Goal: Contribute content: Add original content to the website for others to see

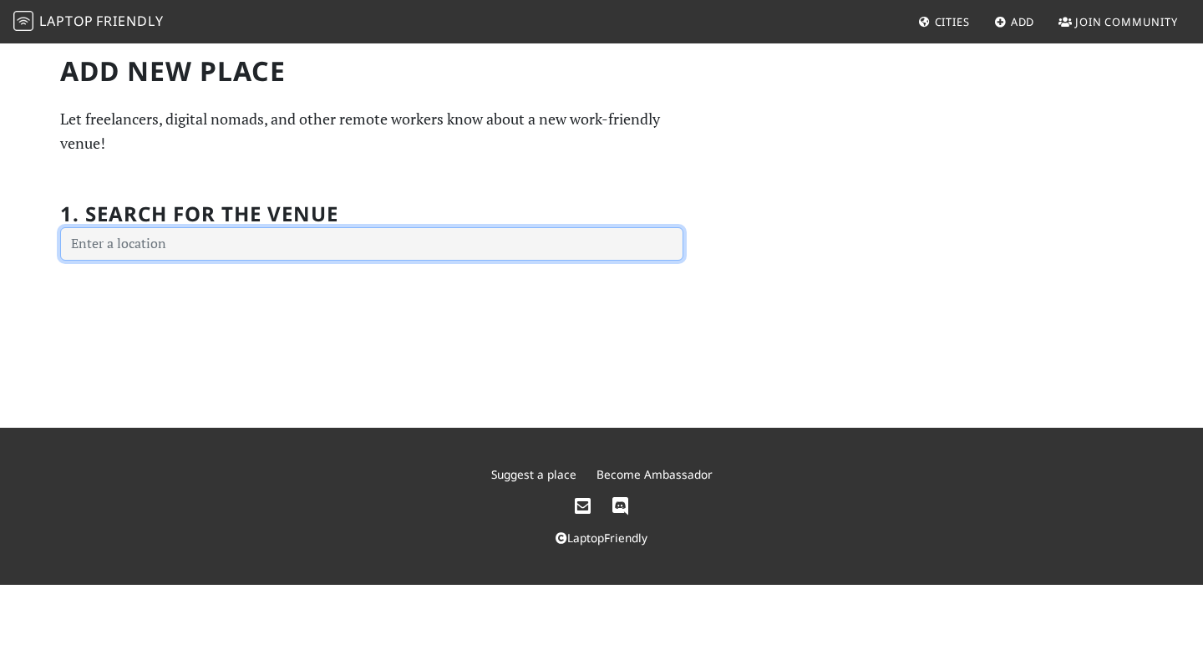
click at [415, 243] on input "text" at bounding box center [371, 243] width 623 height 33
type input "[GEOGRAPHIC_DATA]"
click at [310, 235] on input "text" at bounding box center [371, 243] width 623 height 33
click at [310, 236] on input "text" at bounding box center [371, 243] width 623 height 33
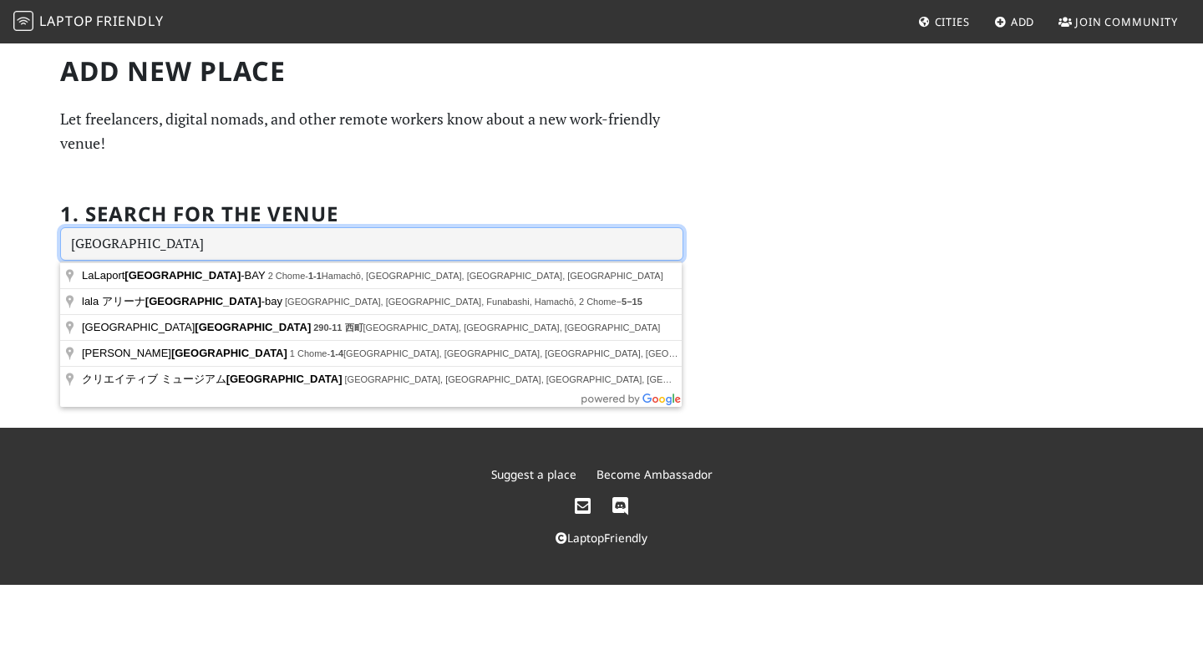
click at [378, 249] on input "[GEOGRAPHIC_DATA]" at bounding box center [371, 243] width 623 height 33
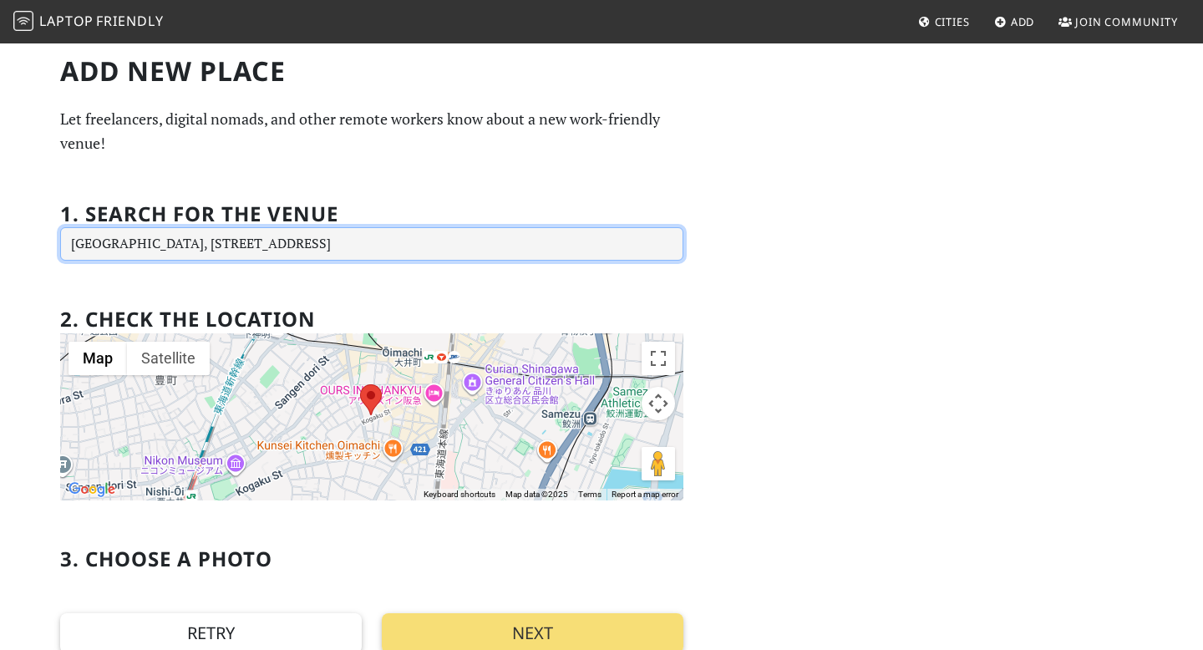
type input "[GEOGRAPHIC_DATA], [STREET_ADDRESS]"
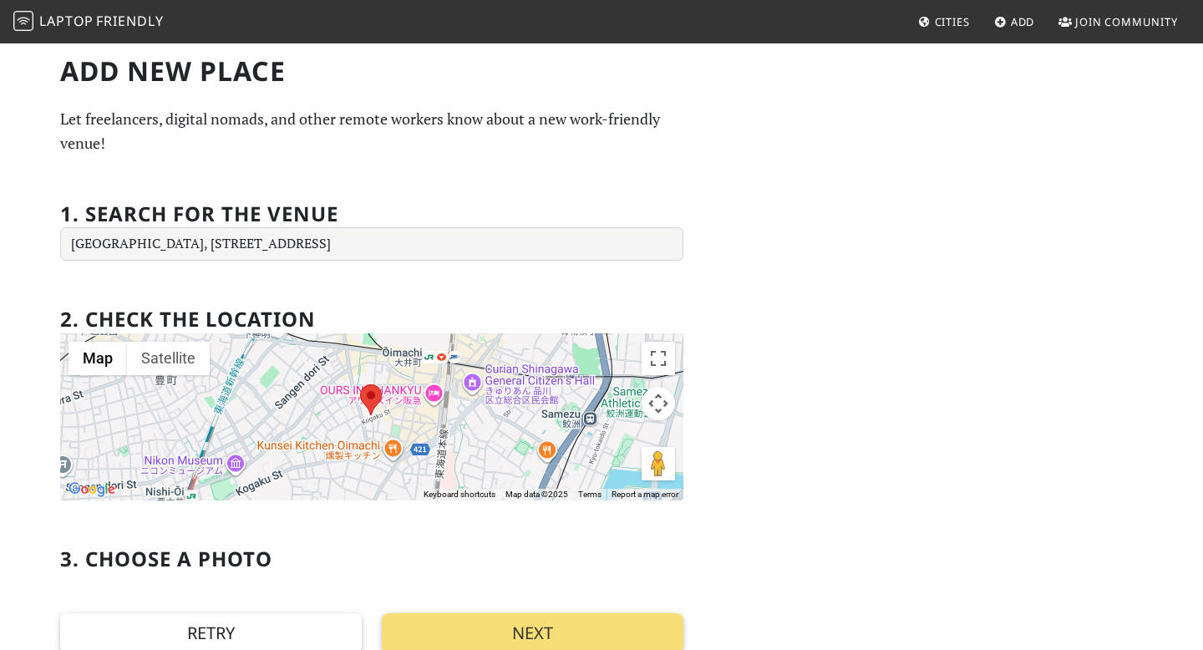
click at [360, 384] on area at bounding box center [360, 384] width 0 height 0
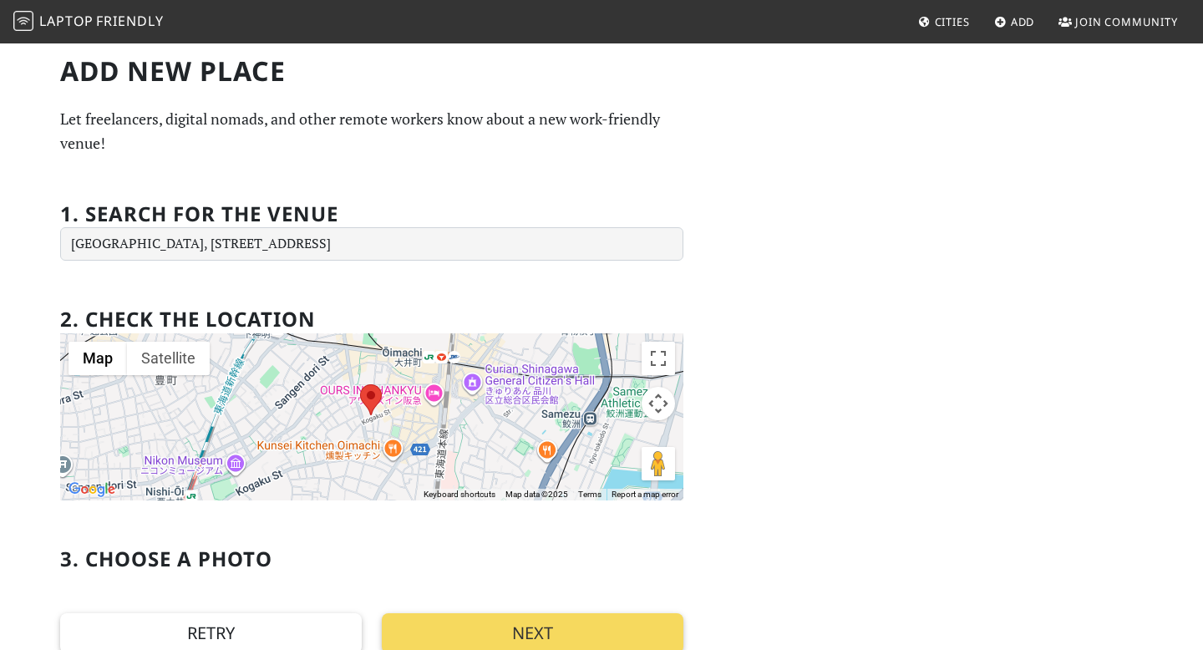
click at [465, 628] on button "Next" at bounding box center [533, 633] width 302 height 40
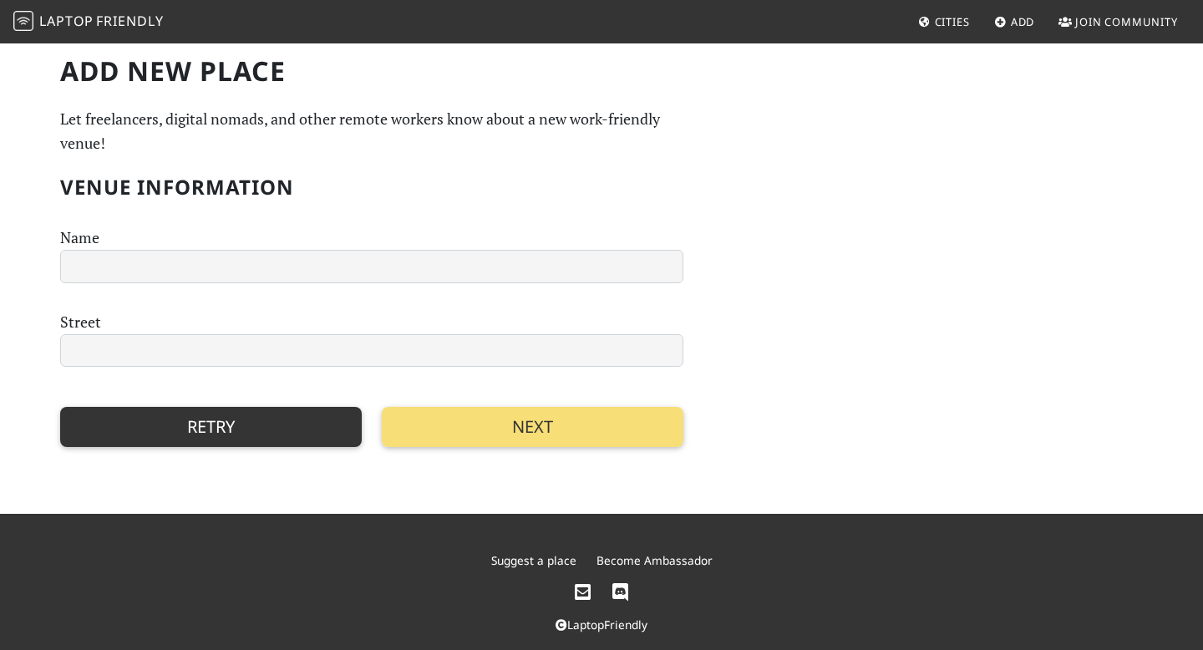
click at [235, 425] on button "Retry" at bounding box center [211, 427] width 302 height 40
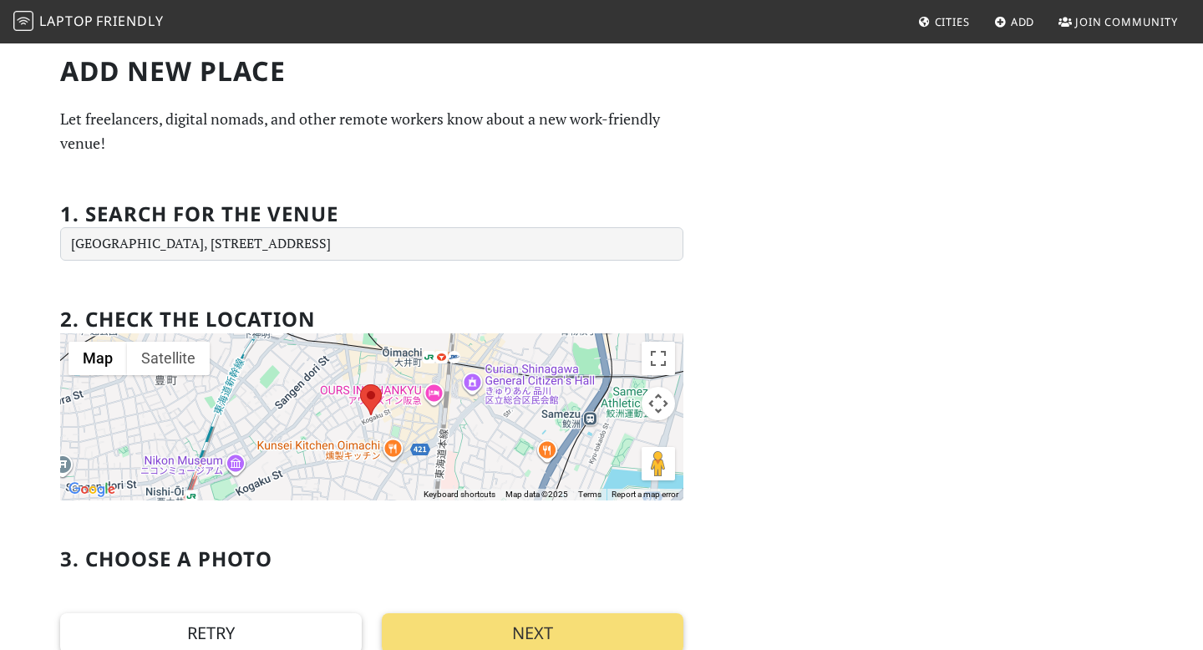
click at [420, 383] on div at bounding box center [371, 416] width 623 height 167
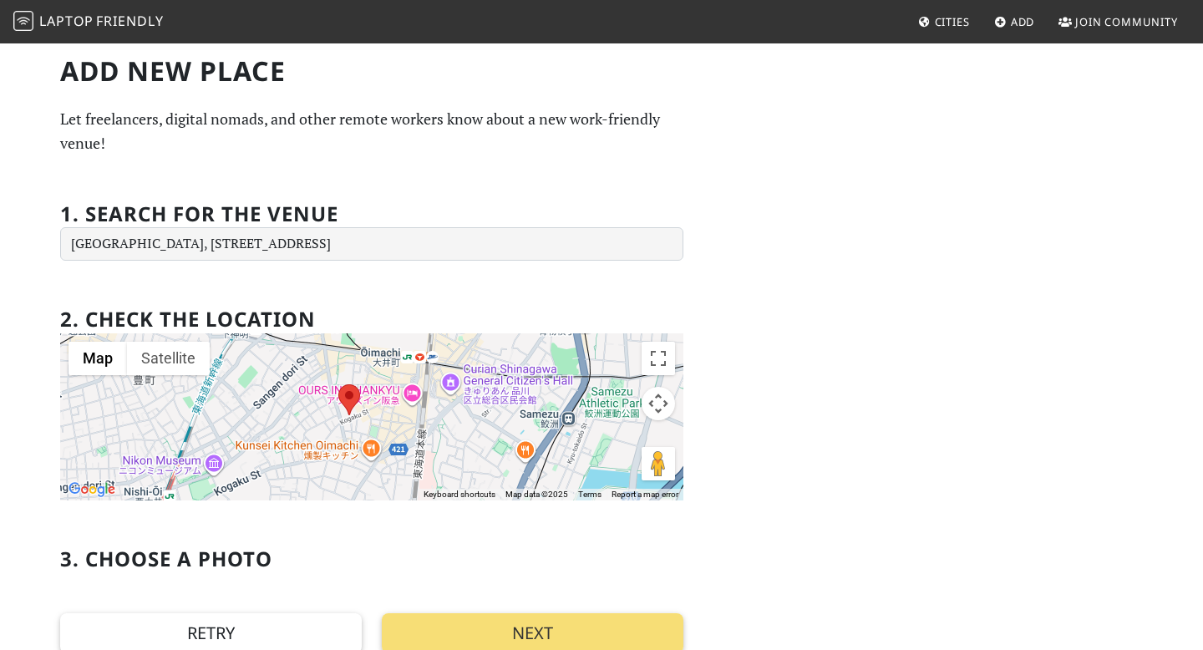
drag, startPoint x: 404, startPoint y: 430, endPoint x: 356, endPoint y: 430, distance: 47.6
click at [356, 430] on div at bounding box center [371, 416] width 623 height 167
